Goal: Navigation & Orientation: Find specific page/section

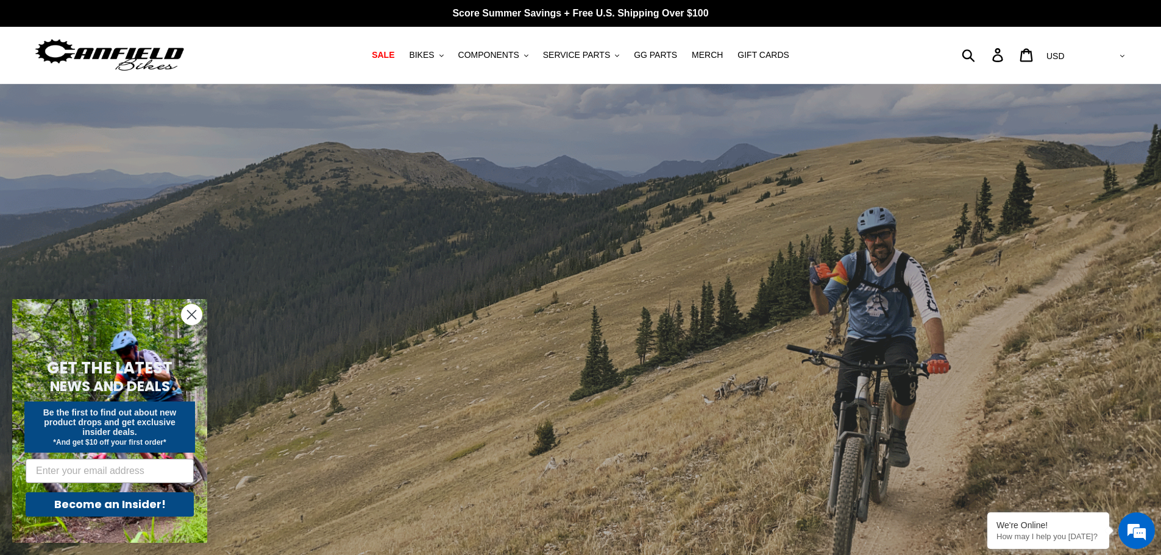
click at [188, 314] on circle "Close dialog" at bounding box center [192, 315] width 20 height 20
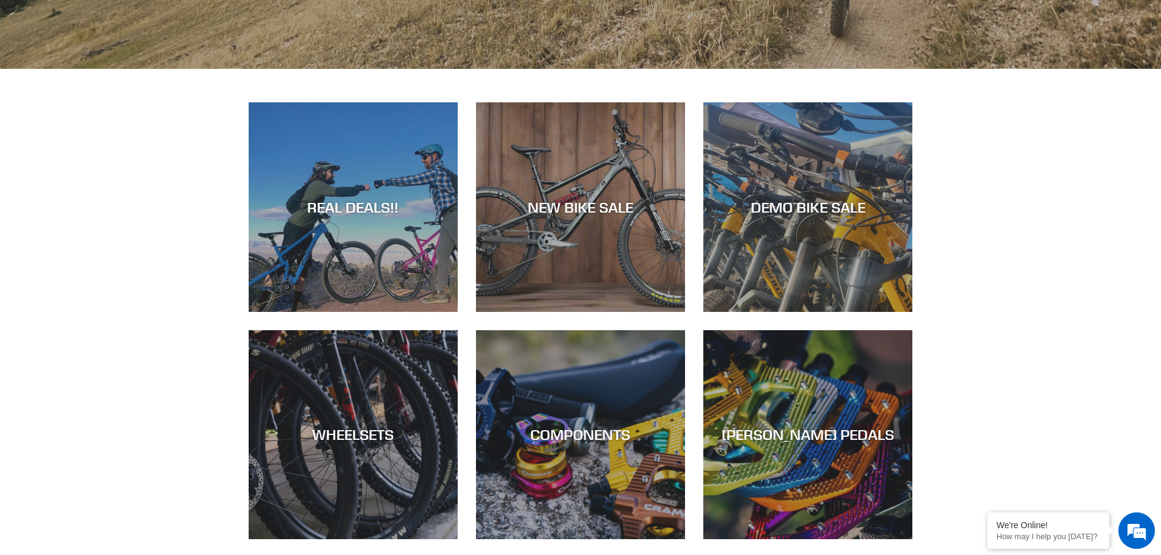
scroll to position [670, 0]
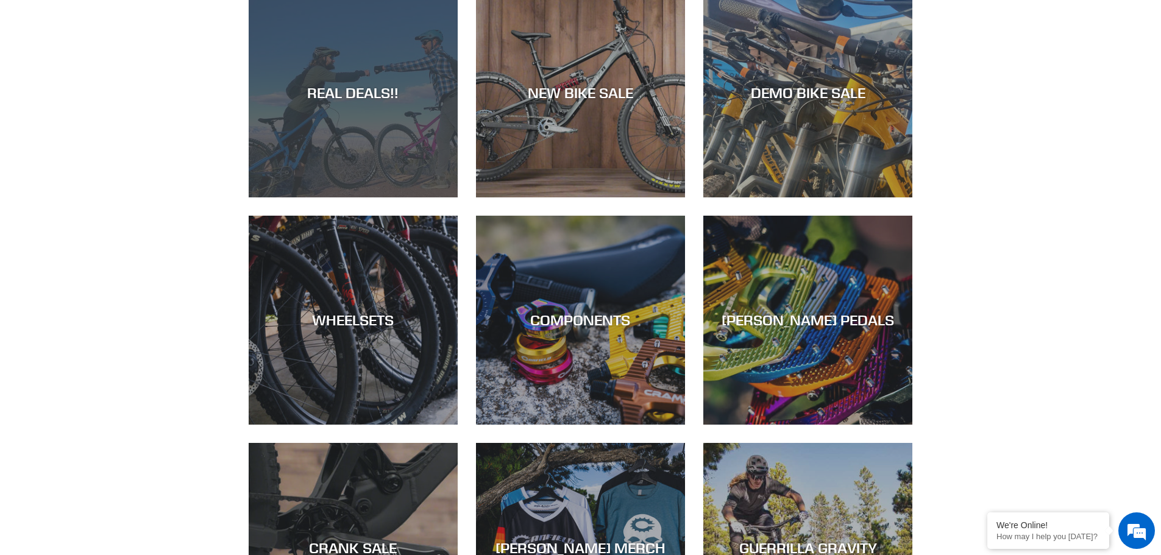
click at [339, 96] on div "REAL DEALS!!" at bounding box center [353, 93] width 209 height 18
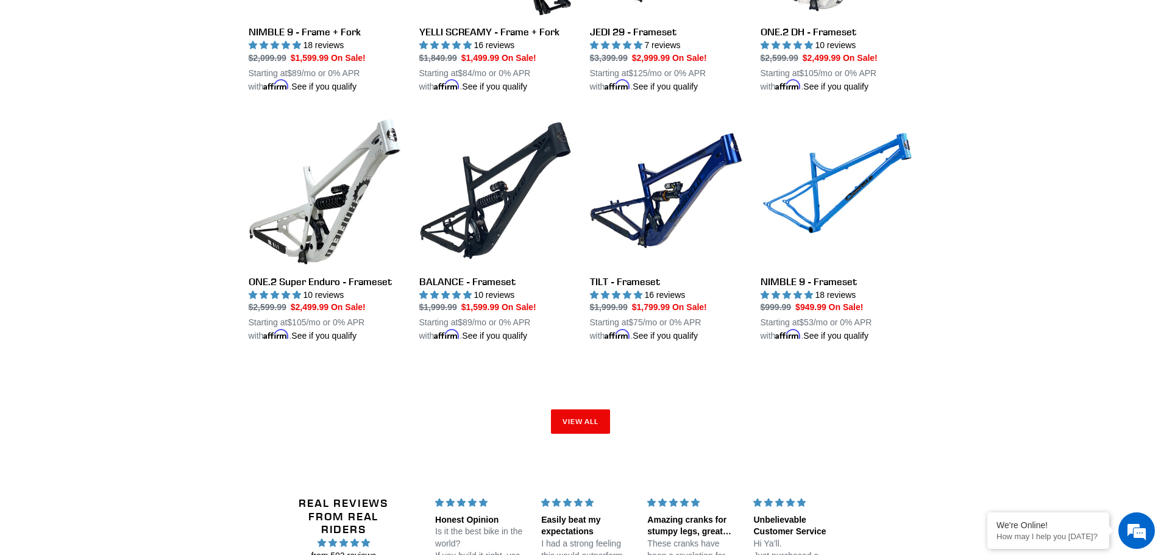
scroll to position [2172, 0]
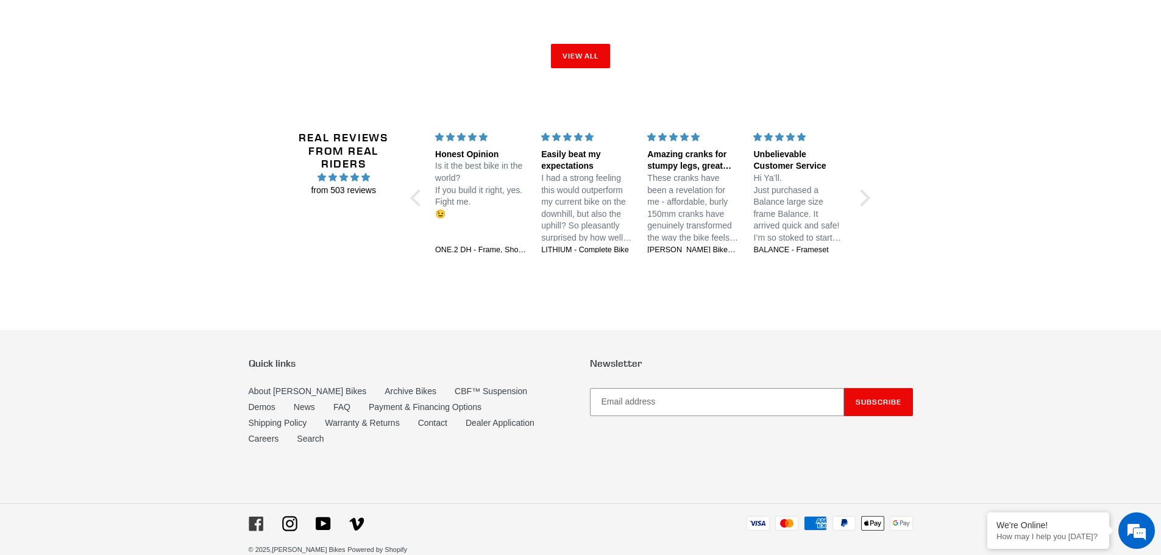
click at [257, 516] on icon at bounding box center [256, 523] width 15 height 15
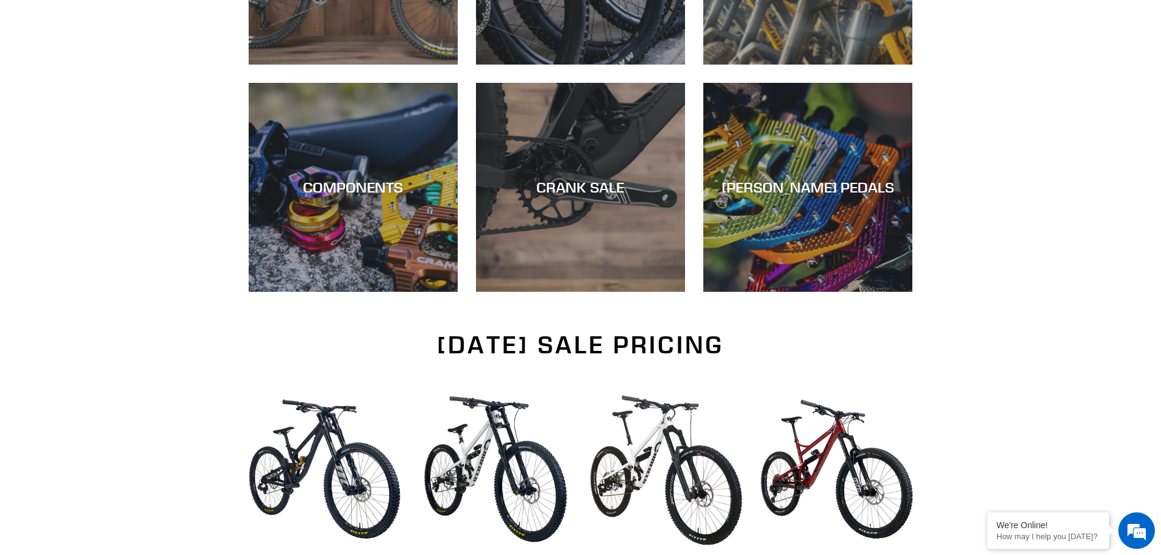
scroll to position [458, 0]
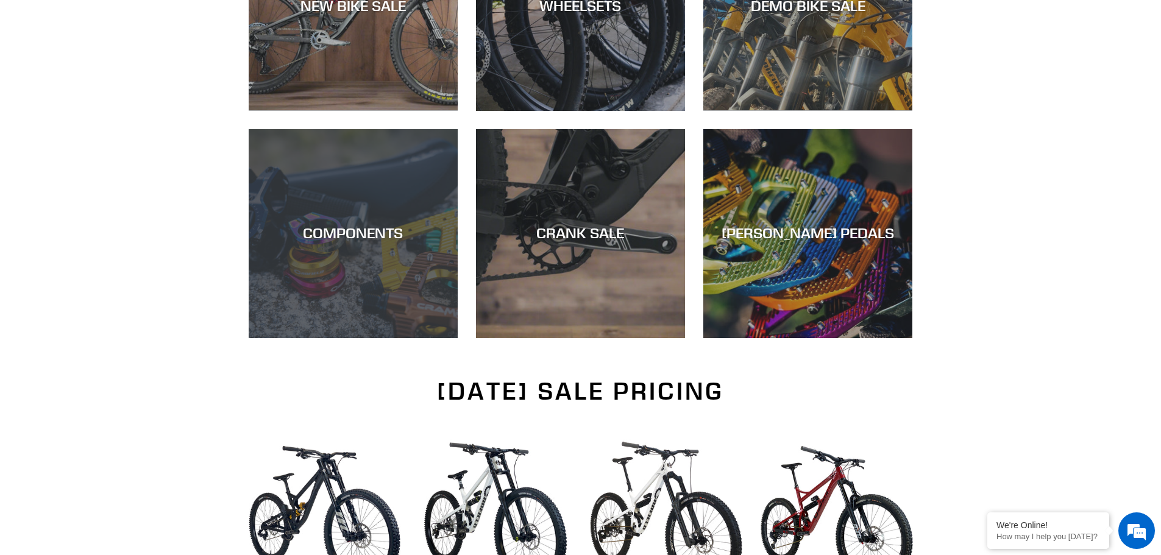
click at [338, 242] on div "COMPONENTS" at bounding box center [353, 233] width 209 height 18
